Goal: Find specific page/section: Find specific page/section

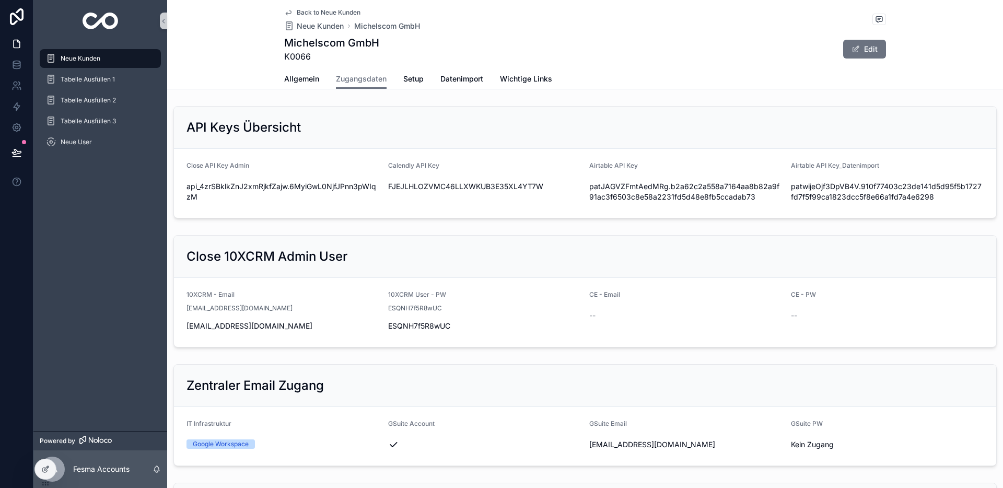
scroll to position [1023, 0]
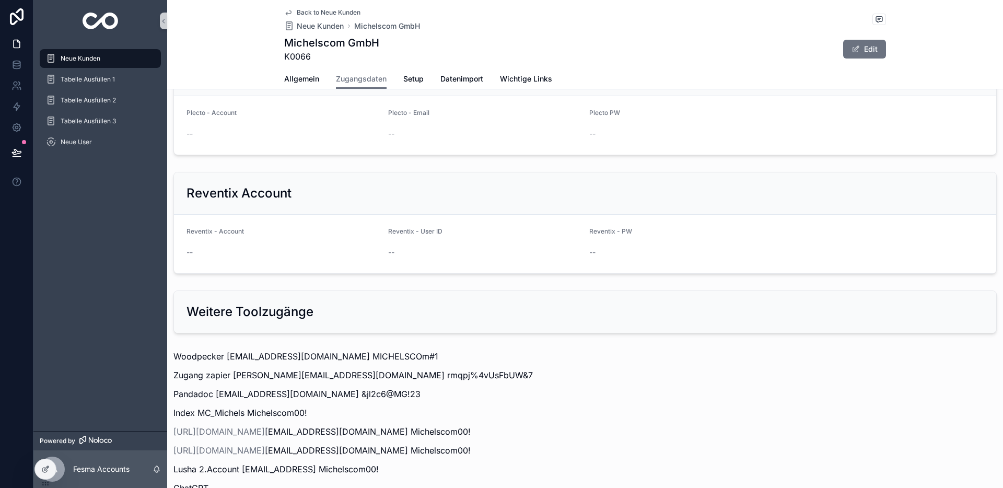
click at [86, 53] on div "Neue Kunden" at bounding box center [100, 58] width 109 height 17
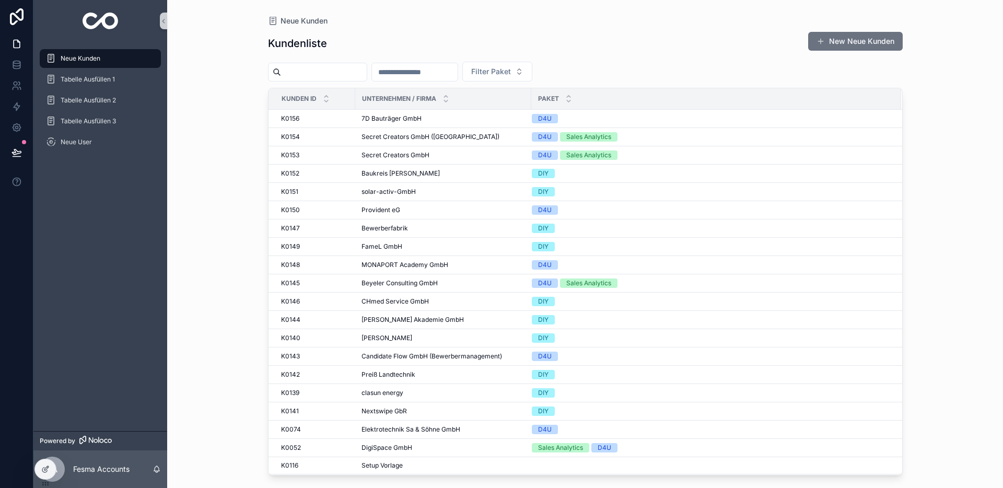
click at [424, 77] on input "scrollable content" at bounding box center [415, 72] width 86 height 15
click at [296, 70] on input "scrollable content" at bounding box center [324, 72] width 86 height 15
click at [438, 74] on input "scrollable content" at bounding box center [415, 72] width 86 height 15
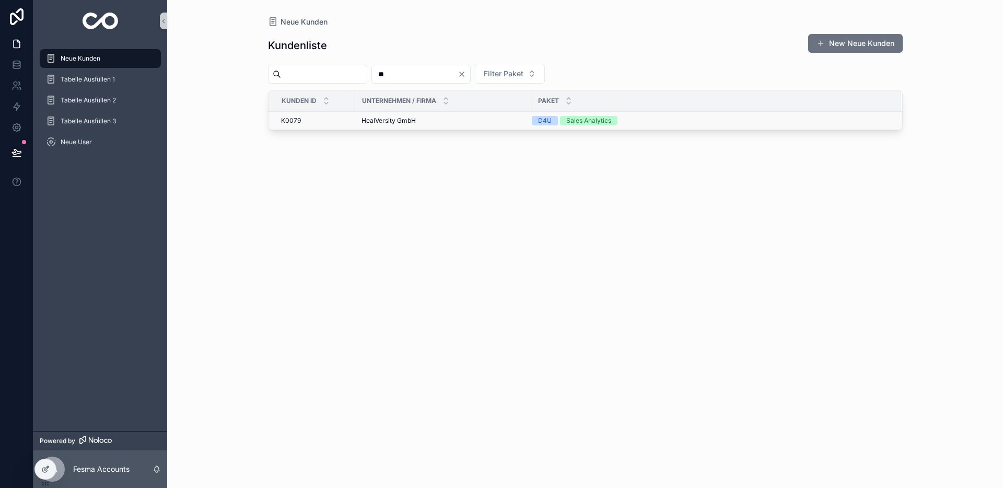
type input "**"
click at [382, 121] on span "HealVersity GmbH" at bounding box center [389, 121] width 54 height 8
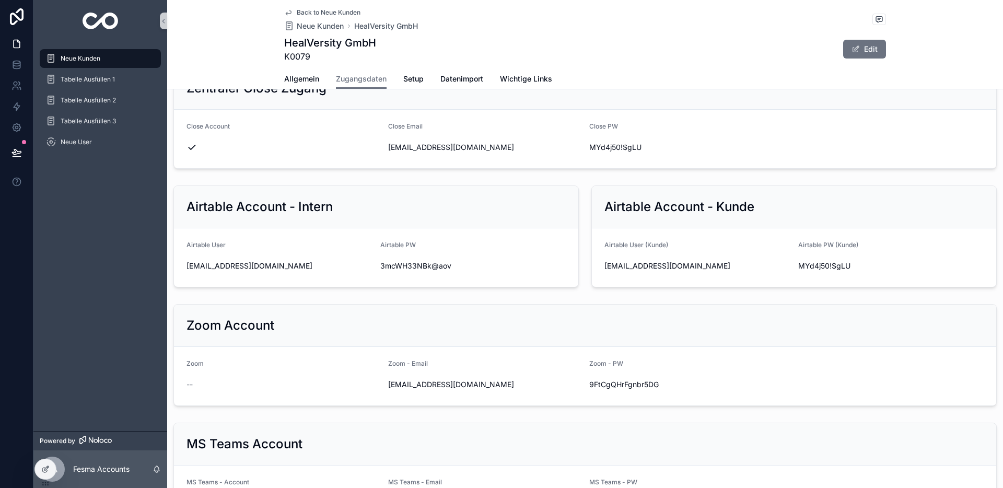
scroll to position [531, 0]
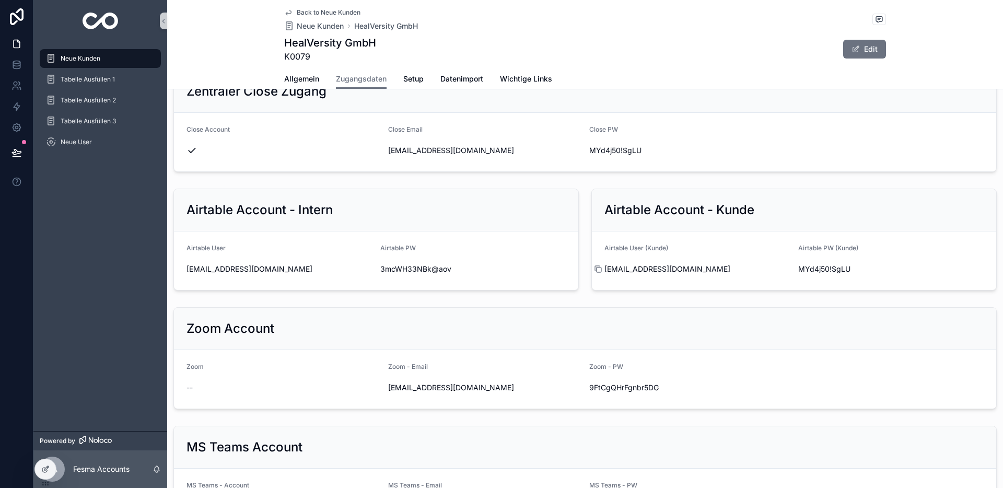
click at [600, 270] on icon "scrollable content" at bounding box center [598, 269] width 8 height 8
click at [793, 270] on icon "scrollable content" at bounding box center [792, 269] width 8 height 8
click at [597, 271] on icon "scrollable content" at bounding box center [598, 269] width 8 height 8
click at [793, 270] on form "Airtable User (Kunde) [EMAIL_ADDRESS][DOMAIN_NAME] Airtable PW (Kunde) MYd4j50!…" at bounding box center [794, 261] width 404 height 59
click at [794, 269] on icon "scrollable content" at bounding box center [792, 269] width 8 height 8
